Goal: Check status: Check status

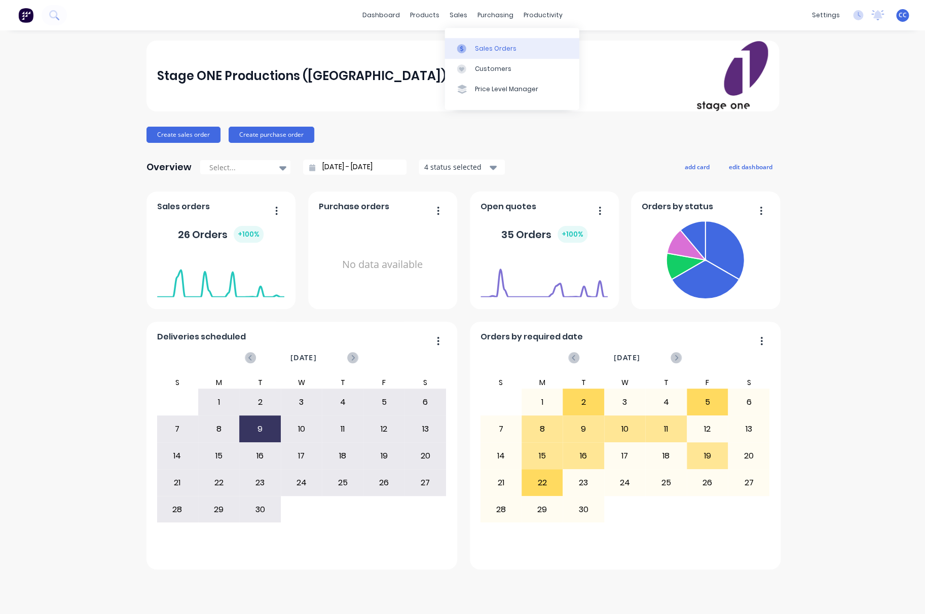
click at [487, 47] on div "Sales Orders" at bounding box center [496, 48] width 42 height 9
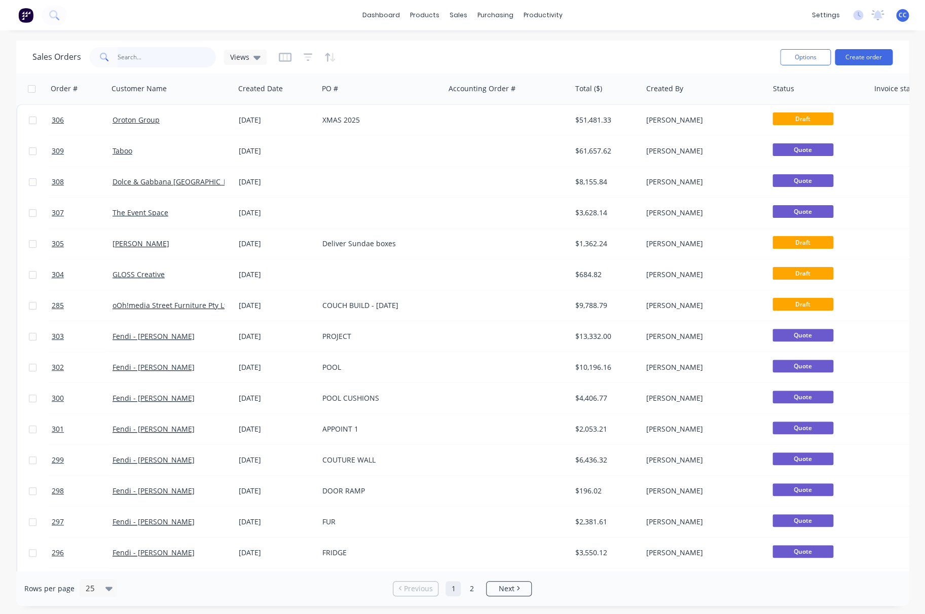
click at [136, 58] on input "text" at bounding box center [167, 57] width 99 height 20
type input "bear"
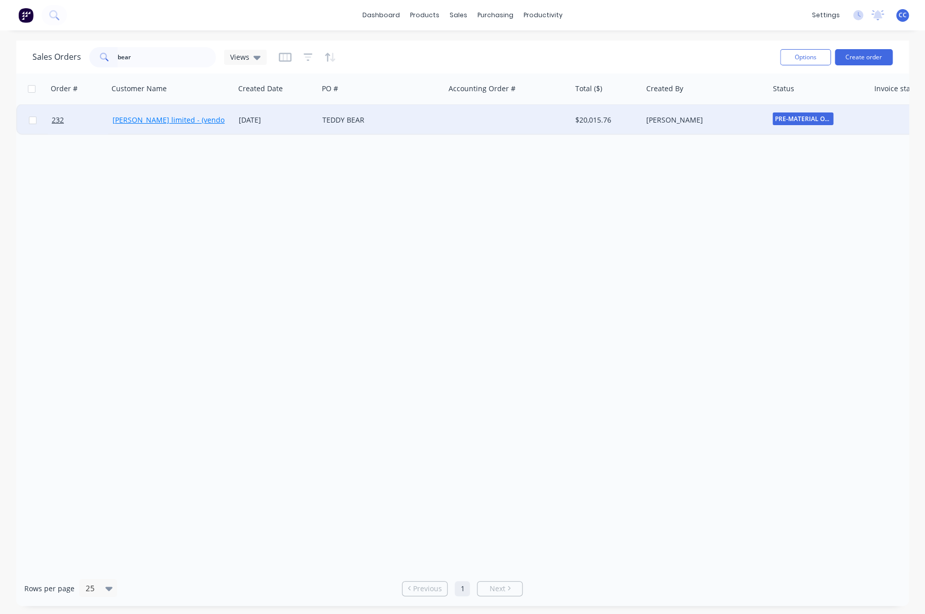
click at [190, 119] on link "[PERSON_NAME] limited - (vendor #7008950)" at bounding box center [189, 120] width 152 height 10
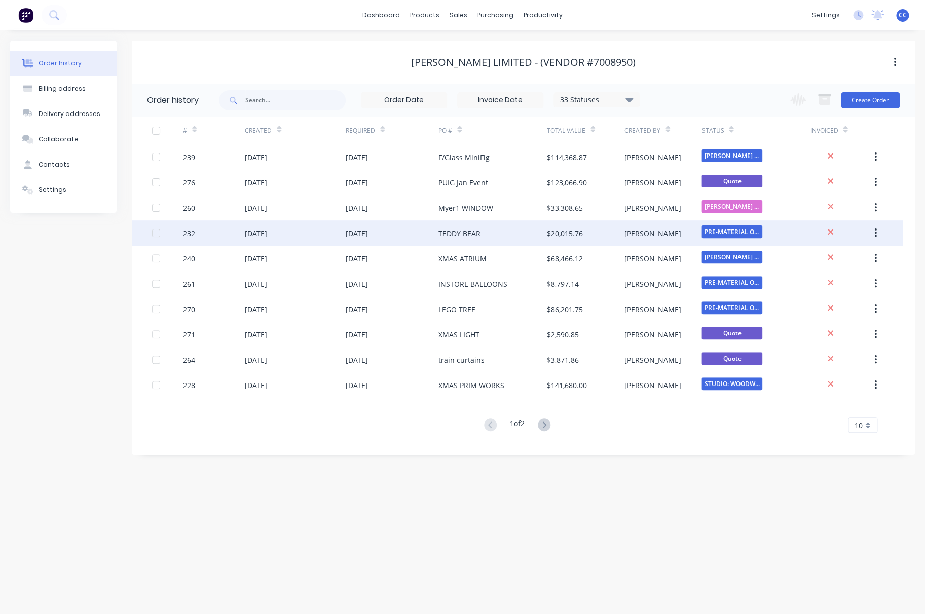
click at [447, 233] on div "TEDDY BEAR" at bounding box center [459, 233] width 42 height 11
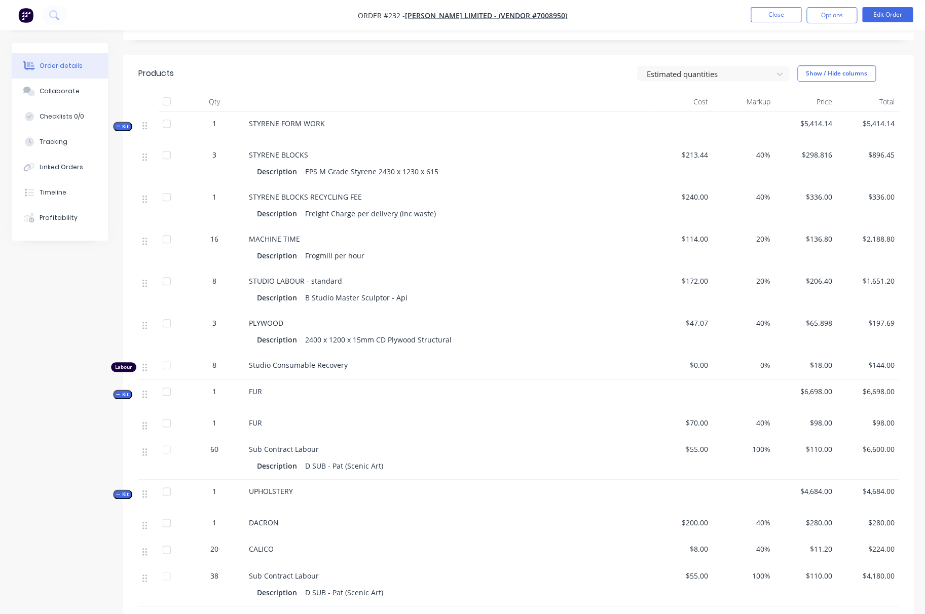
scroll to position [271, 0]
